Goal: Information Seeking & Learning: Learn about a topic

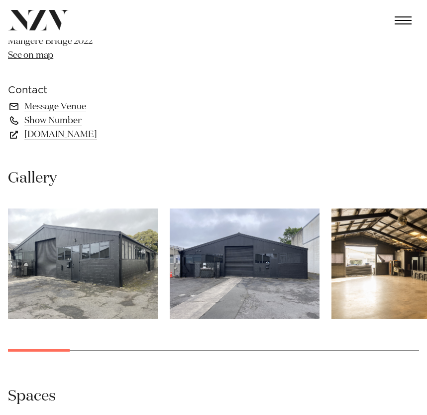
scroll to position [556, 0]
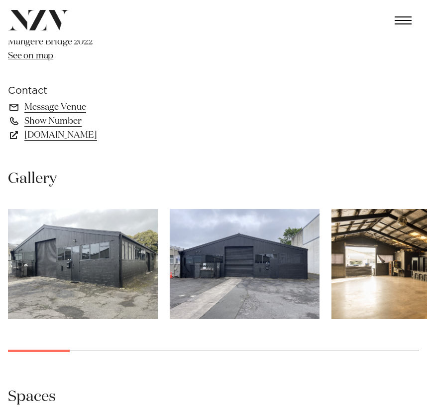
click at [343, 265] on img "3 / 17" at bounding box center [407, 264] width 150 height 110
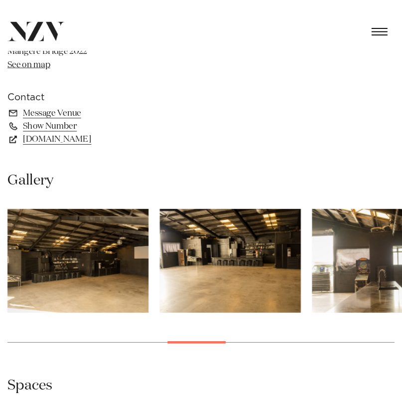
scroll to position [537, 0]
